Goal: Task Accomplishment & Management: Use online tool/utility

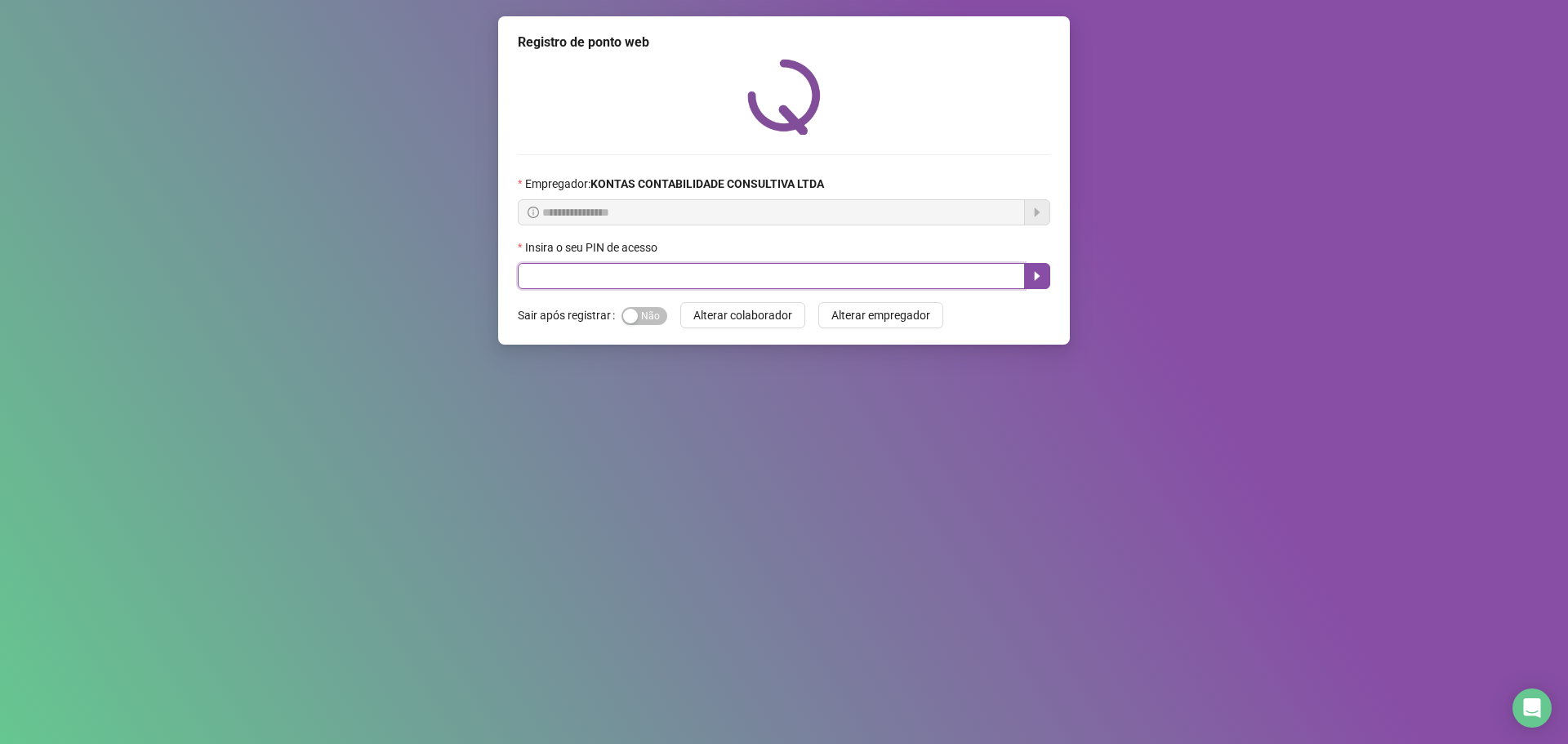
click at [522, 275] on input "text" at bounding box center [771, 277] width 507 height 26
type input "***"
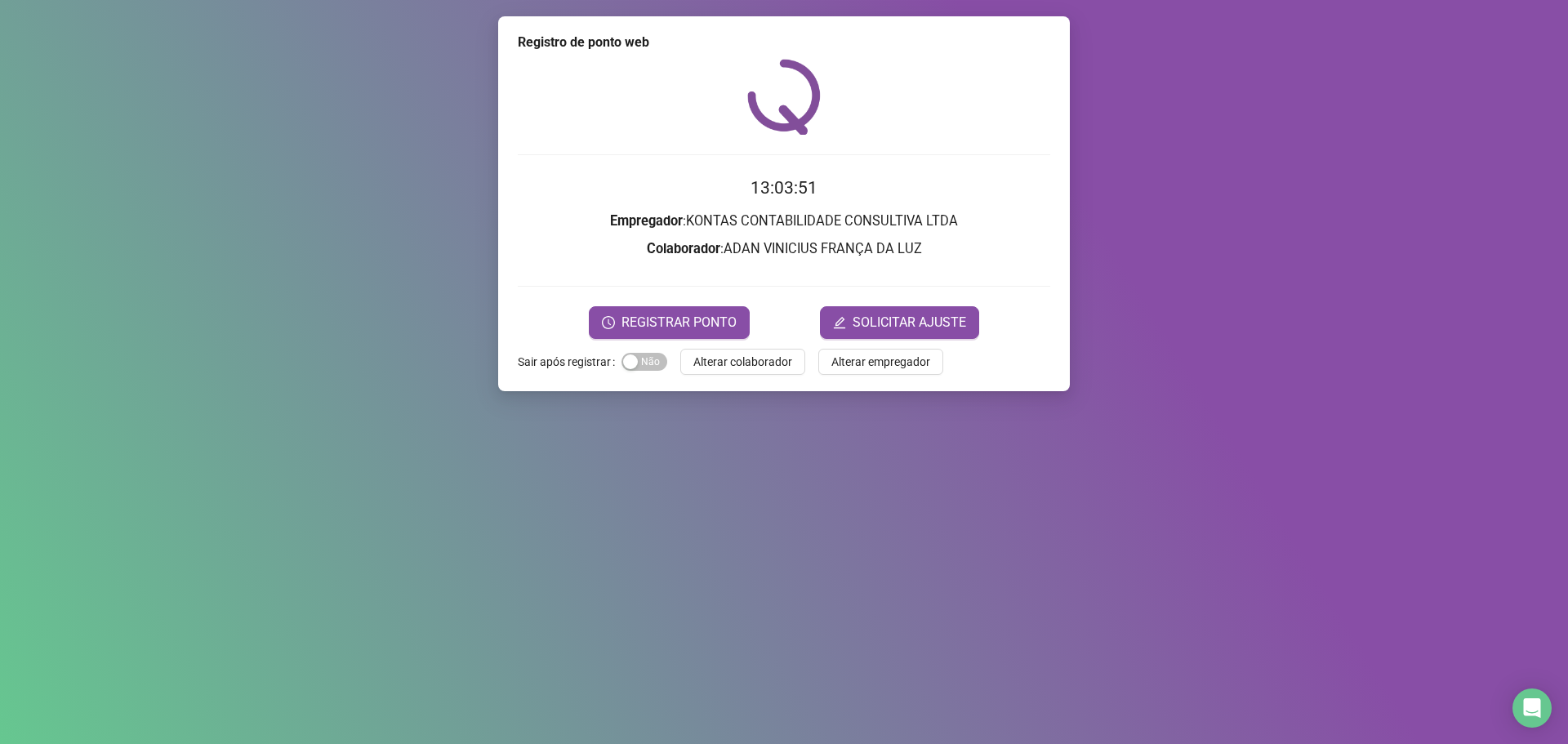
click at [774, 182] on time "13:03:51" at bounding box center [783, 188] width 67 height 20
click at [775, 195] on time "13:03:51" at bounding box center [783, 188] width 67 height 20
click at [775, 195] on time "13:03:52" at bounding box center [783, 188] width 67 height 20
click at [744, 211] on h3 "Empregador : KONTAS CONTABILIDADE CONSULTIVA LTDA" at bounding box center [783, 221] width 532 height 21
click at [675, 313] on span "REGISTRAR PONTO" at bounding box center [679, 323] width 116 height 20
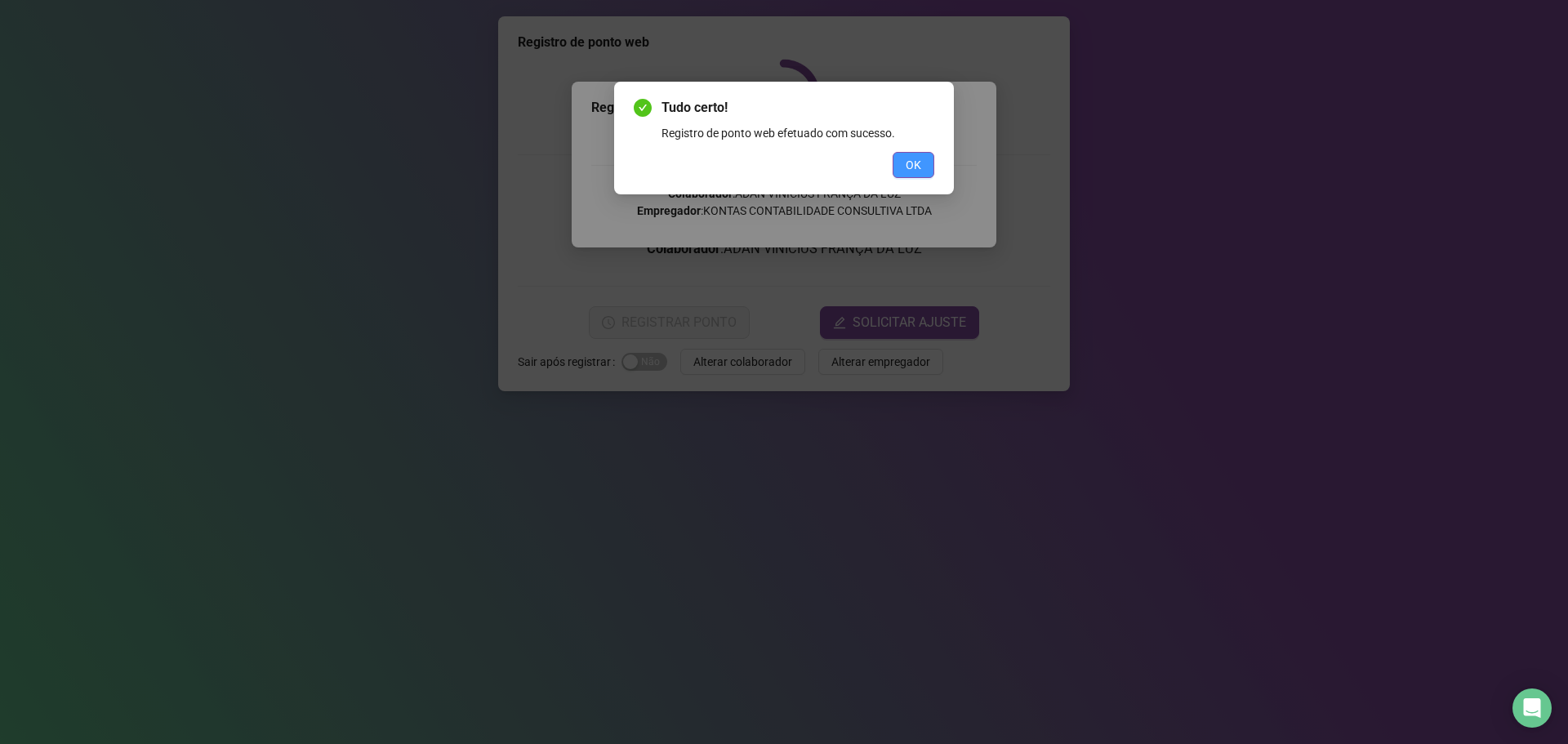
click at [917, 176] on button "OK" at bounding box center [913, 165] width 41 height 26
